Goal: Task Accomplishment & Management: Use online tool/utility

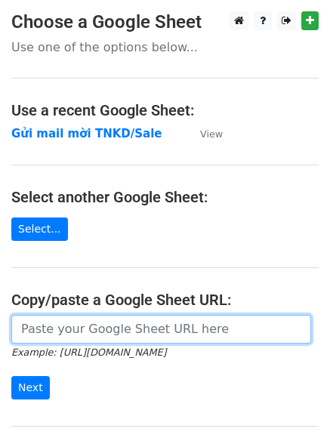
click at [88, 338] on input "url" at bounding box center [161, 329] width 300 height 29
paste input "https://docs.google.com/spreadsheets/d/1TtAizbGxqnDU64DPIErVZcve06-jb8T-hSU-B2z…"
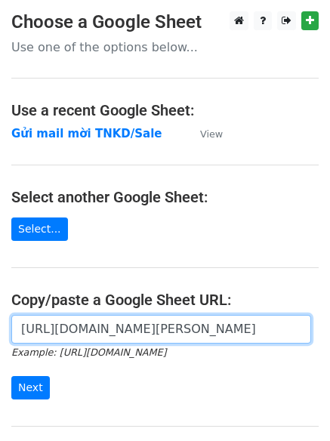
scroll to position [160, 0]
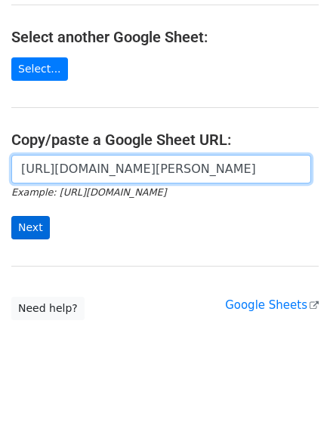
type input "https://docs.google.com/spreadsheets/d/1TtAizbGxqnDU64DPIErVZcve06-jb8T-hSU-B2z…"
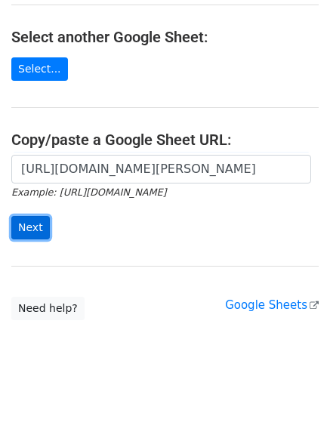
click at [40, 230] on input "Next" at bounding box center [30, 227] width 39 height 23
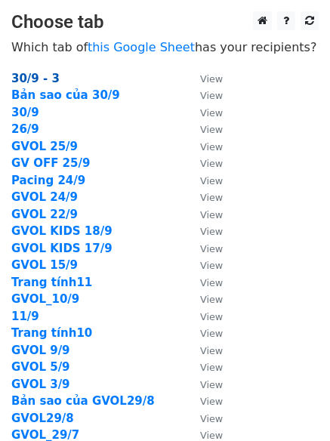
click at [29, 78] on strong "30/9 - 3" at bounding box center [35, 79] width 48 height 14
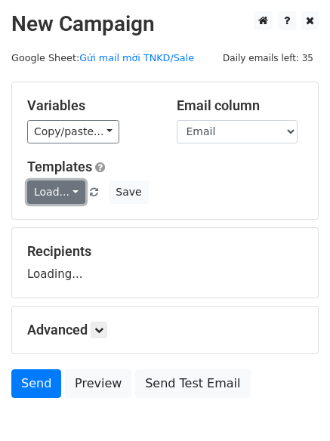
click at [60, 190] on link "Load..." at bounding box center [56, 191] width 58 height 23
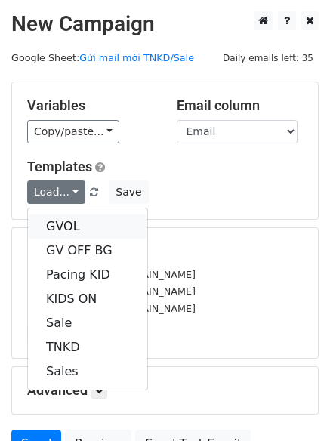
click at [70, 223] on link "GVOL" at bounding box center [87, 226] width 119 height 24
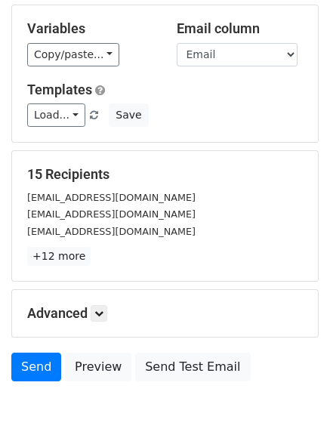
scroll to position [146, 0]
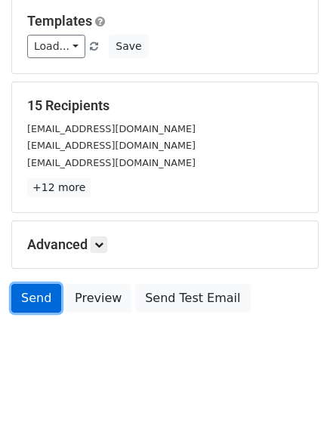
click at [32, 292] on link "Send" at bounding box center [36, 298] width 50 height 29
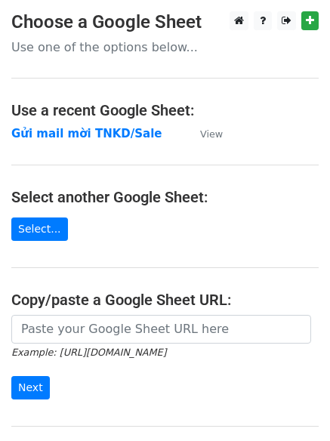
scroll to position [137, 0]
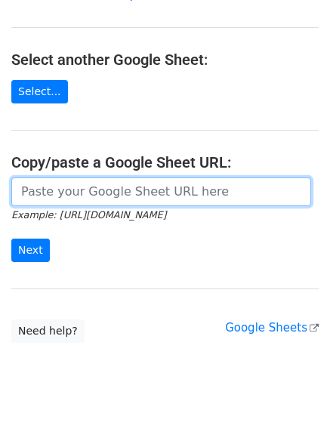
click at [120, 189] on input "url" at bounding box center [161, 191] width 300 height 29
paste input "https://docs.google.com/spreadsheets/d/1TtAizbGxqnDU64DPIErVZcve06-jb8T-hSU-B2z…"
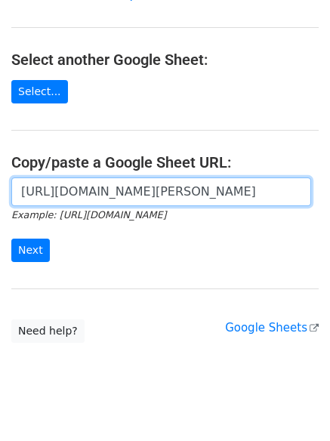
scroll to position [0, 439]
type input "https://docs.google.com/spreadsheets/d/1TtAizbGxqnDU64DPIErVZcve06-jb8T-hSU-B2z…"
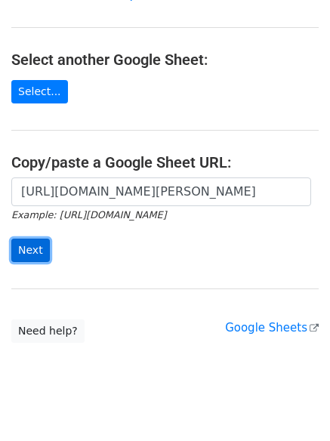
click at [17, 255] on input "Next" at bounding box center [30, 250] width 39 height 23
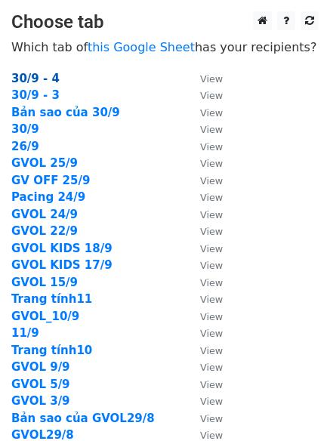
click at [32, 77] on strong "30/9 - 4" at bounding box center [35, 79] width 48 height 14
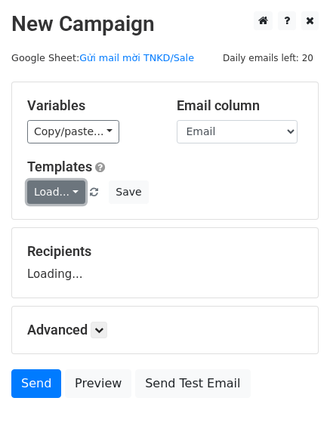
click at [66, 183] on link "Load..." at bounding box center [56, 191] width 58 height 23
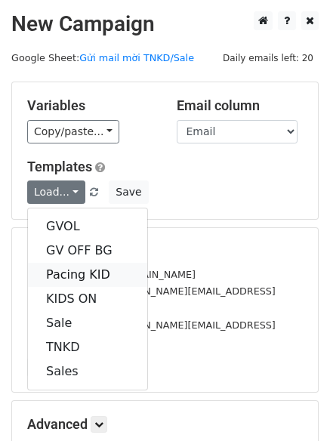
click at [83, 278] on link "Pacing KID" at bounding box center [87, 275] width 119 height 24
